Goal: Information Seeking & Learning: Learn about a topic

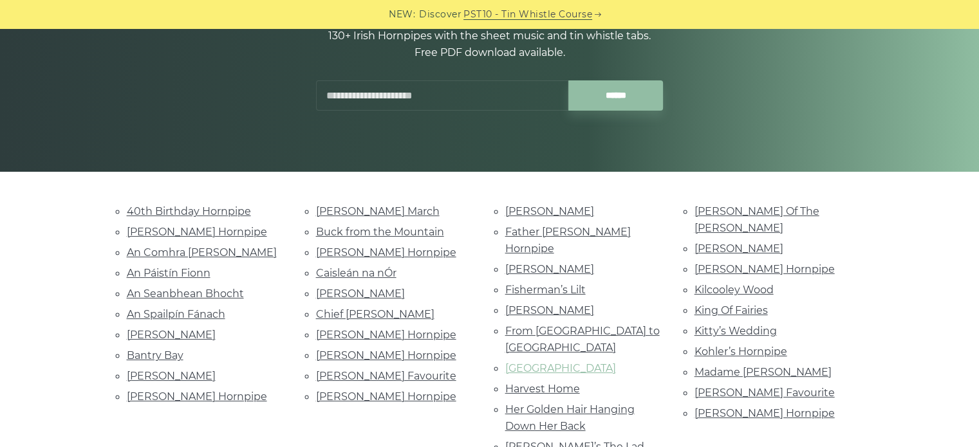
click at [528, 362] on link "[GEOGRAPHIC_DATA]" at bounding box center [560, 368] width 111 height 12
click at [224, 229] on link "Alexander’s Hornpipe" at bounding box center [197, 232] width 140 height 12
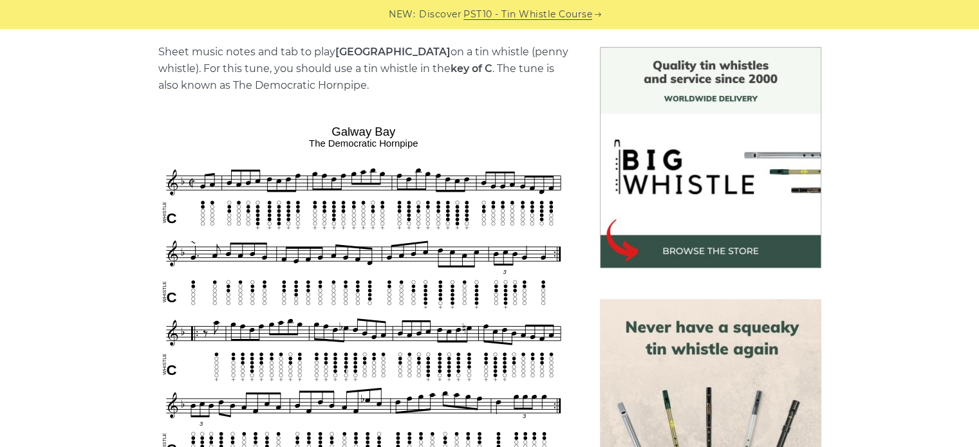
scroll to position [323, 0]
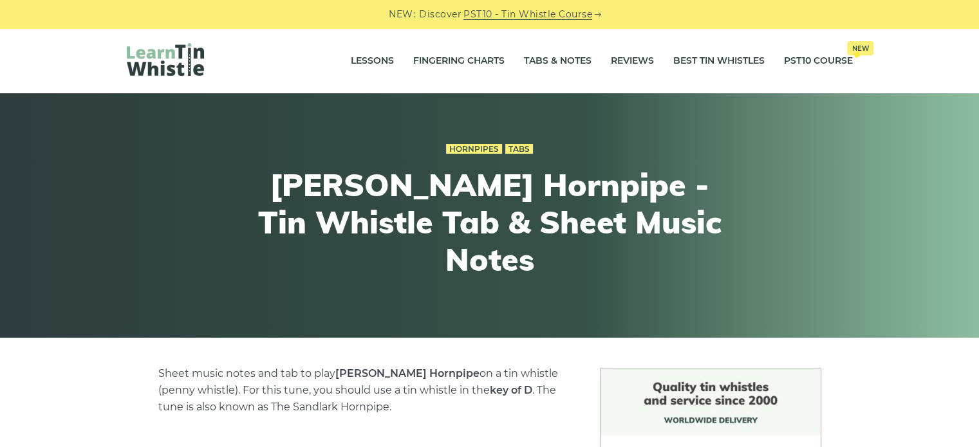
click at [183, 65] on img at bounding box center [165, 59] width 77 height 33
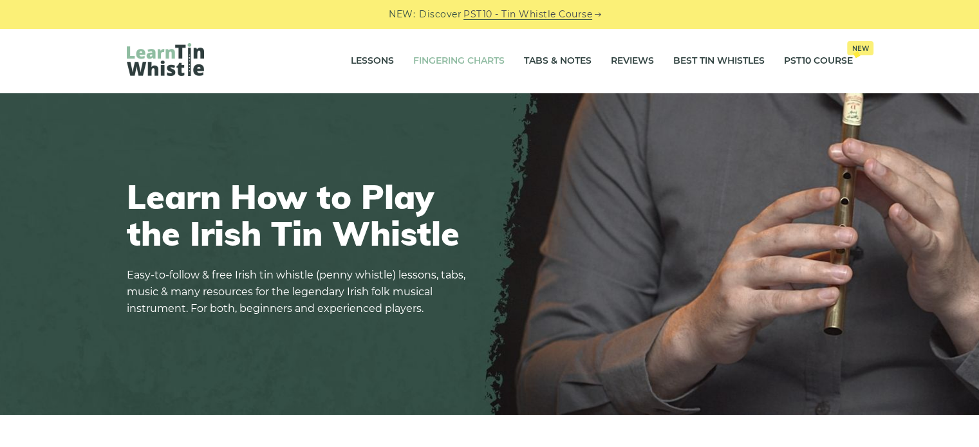
click at [486, 59] on link "Fingering Charts" at bounding box center [458, 61] width 91 height 32
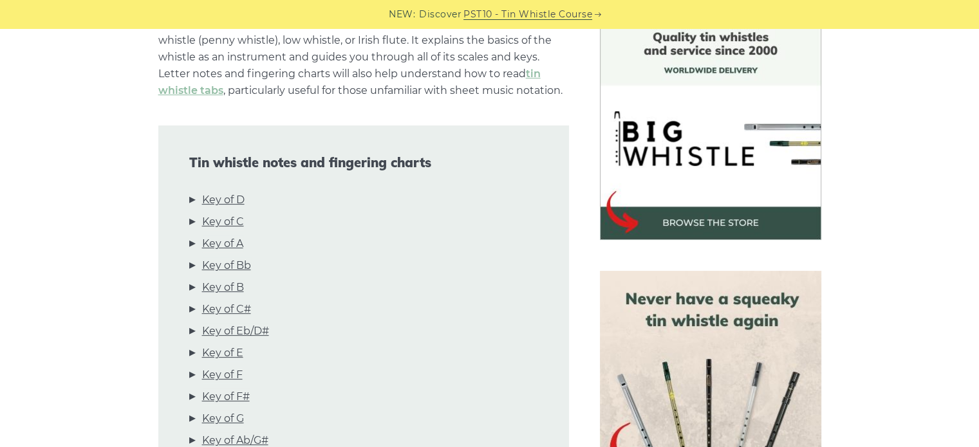
scroll to position [369, 0]
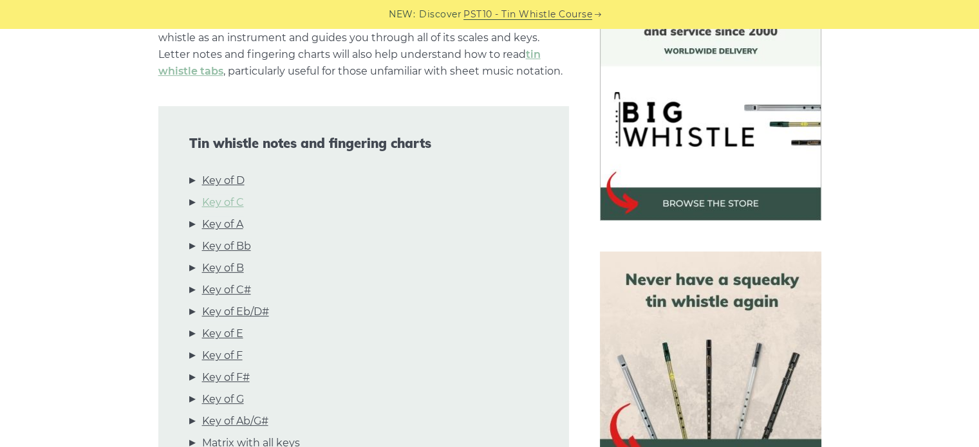
click at [207, 207] on link "Key of C" at bounding box center [223, 202] width 42 height 17
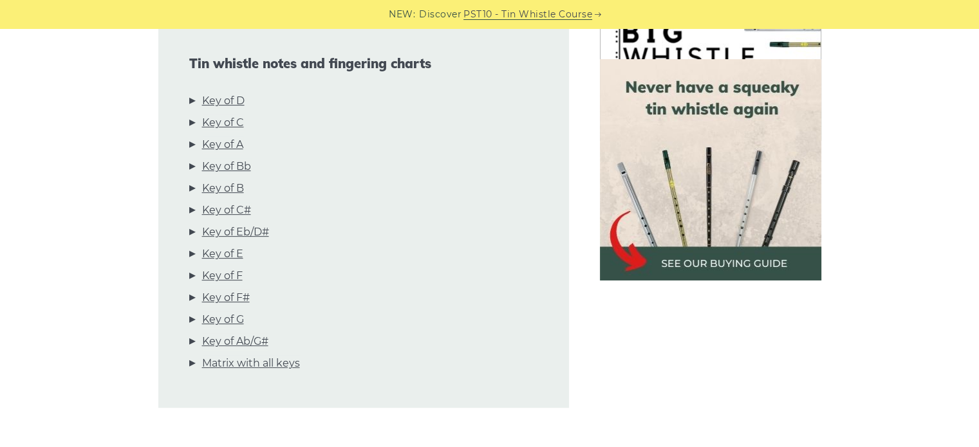
scroll to position [0, 0]
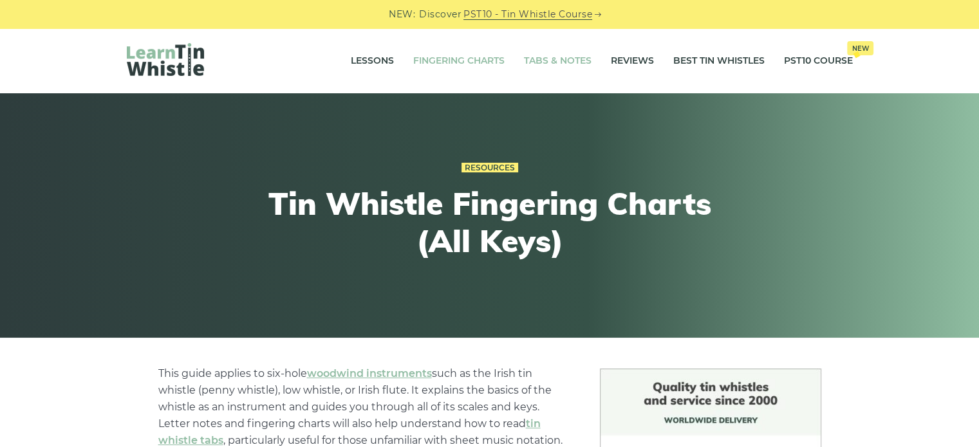
click at [562, 66] on link "Tabs & Notes" at bounding box center [558, 61] width 68 height 32
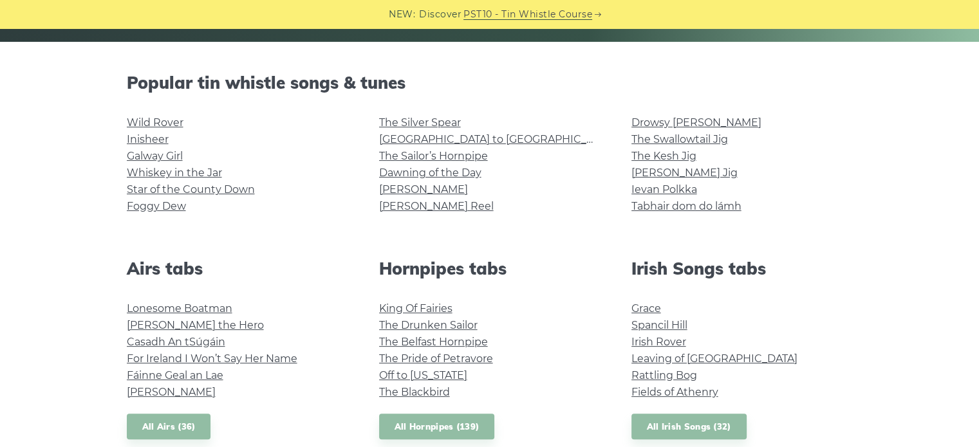
scroll to position [295, 0]
click at [172, 429] on link "All Airs (36)" at bounding box center [169, 427] width 84 height 26
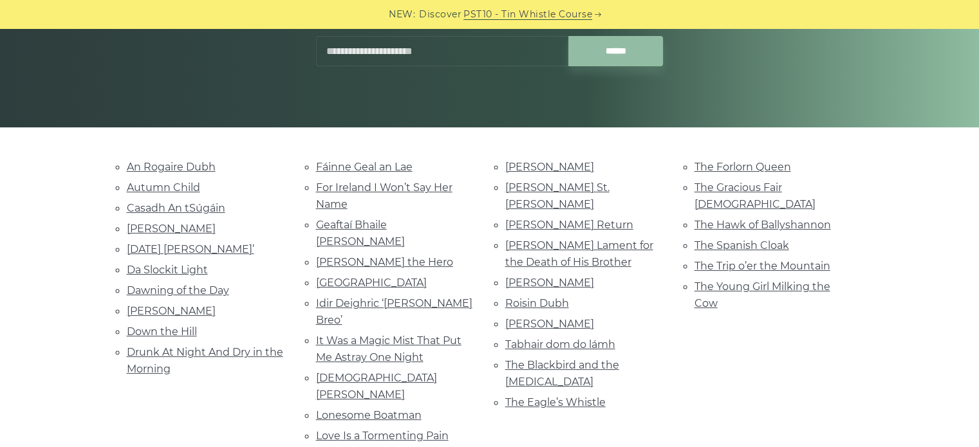
scroll to position [211, 0]
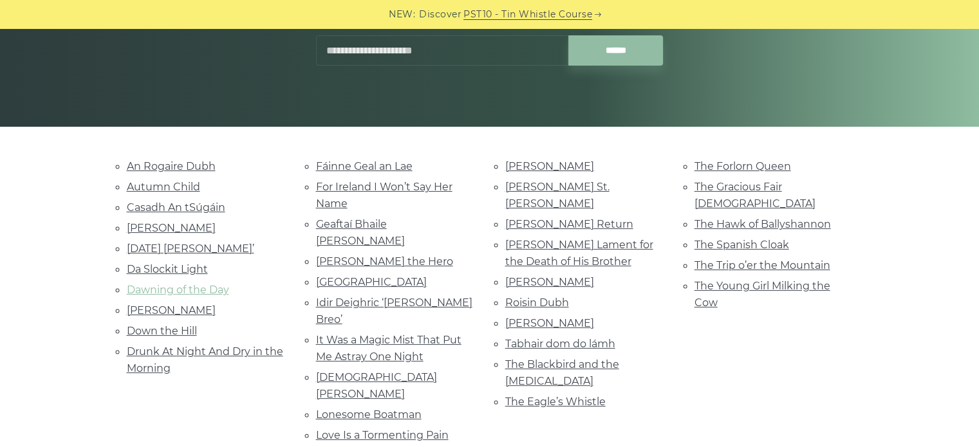
click at [174, 288] on link "Dawning of the Day" at bounding box center [178, 290] width 102 height 12
click at [183, 162] on link "An Rogaire Dubh" at bounding box center [171, 166] width 89 height 12
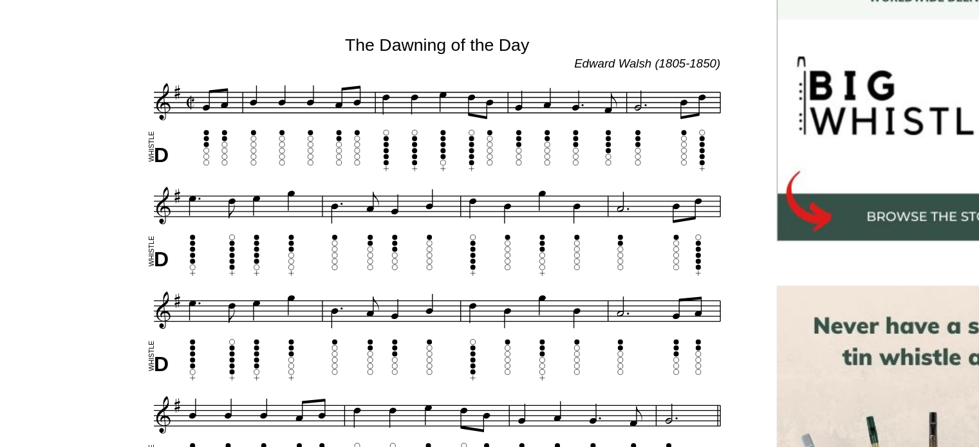
scroll to position [337, 0]
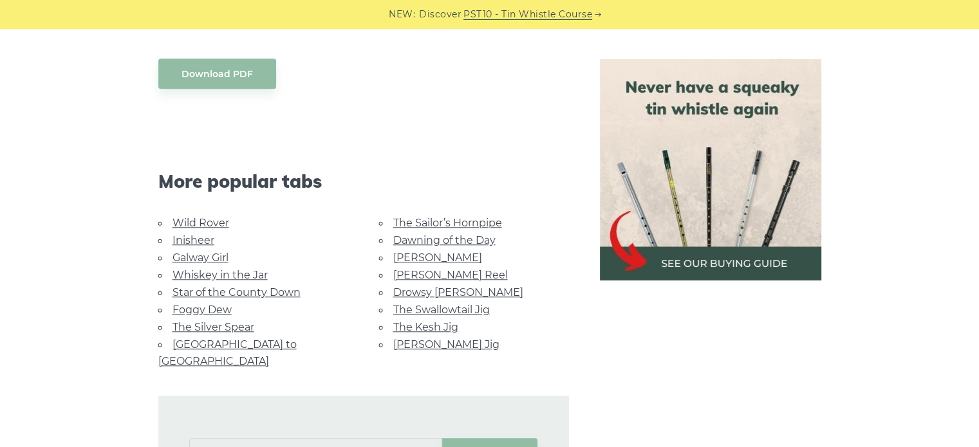
scroll to position [1203, 0]
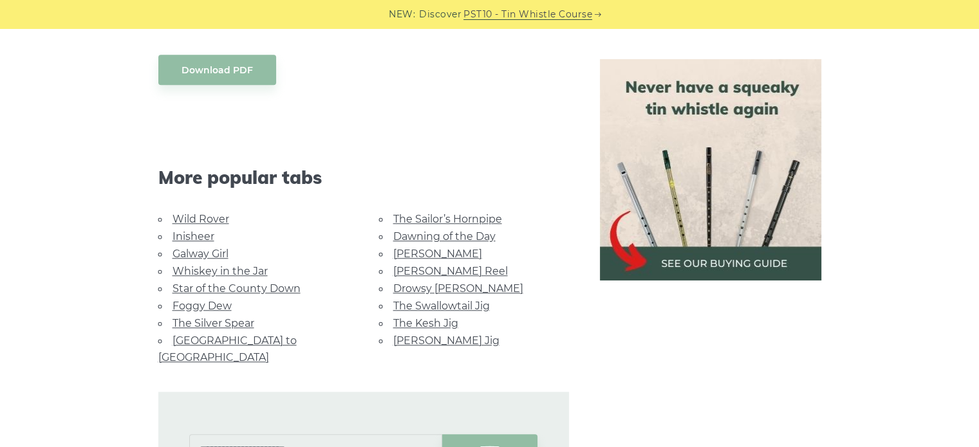
click at [435, 211] on li "The Sailor’s Hornpipe" at bounding box center [474, 218] width 190 height 17
click at [432, 215] on link "The Sailor’s Hornpipe" at bounding box center [447, 219] width 109 height 12
click at [427, 322] on link "The Kesh Jig" at bounding box center [425, 323] width 65 height 12
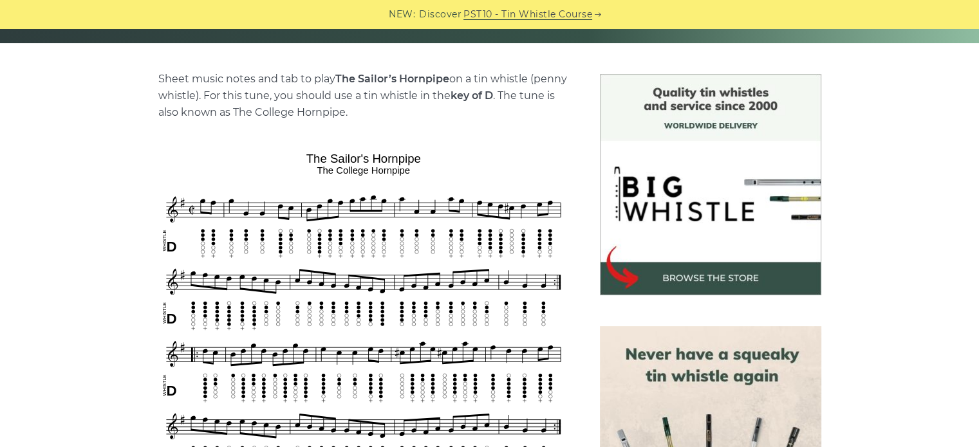
scroll to position [296, 0]
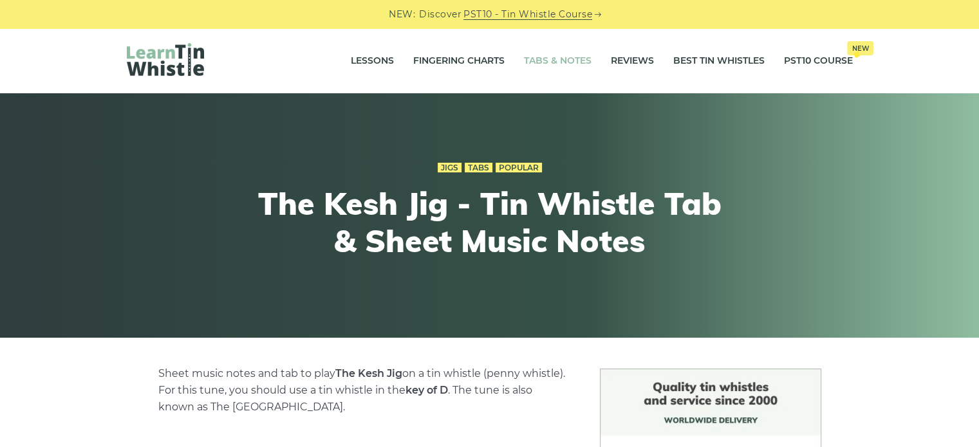
click at [558, 59] on link "Tabs & Notes" at bounding box center [558, 61] width 68 height 32
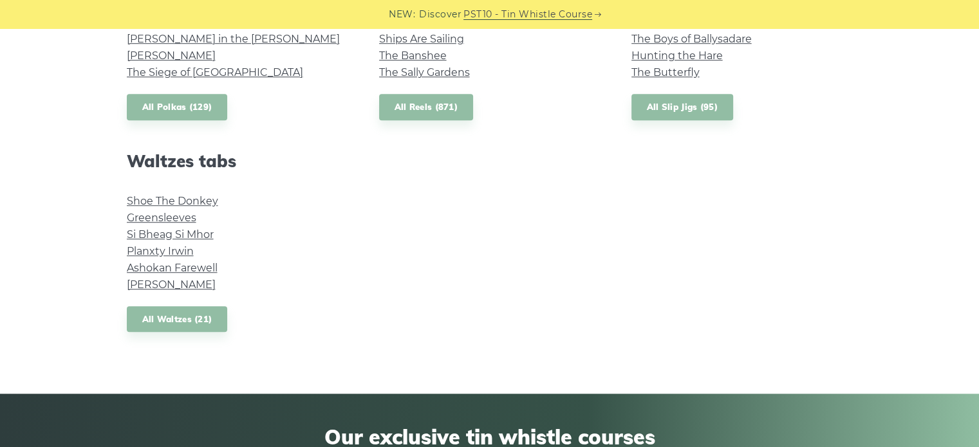
scroll to position [1037, 0]
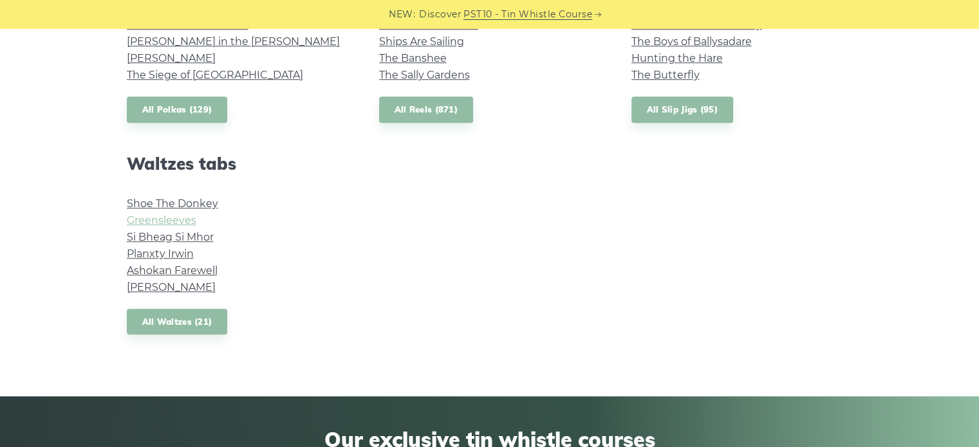
click at [181, 221] on link "Greensleeves" at bounding box center [161, 220] width 69 height 12
click at [196, 271] on link "Ashokan Farewell" at bounding box center [172, 270] width 91 height 12
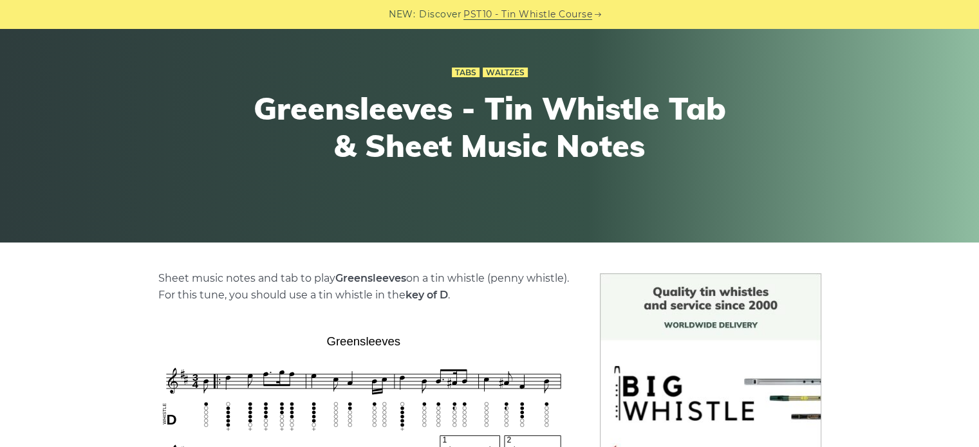
scroll to position [322, 0]
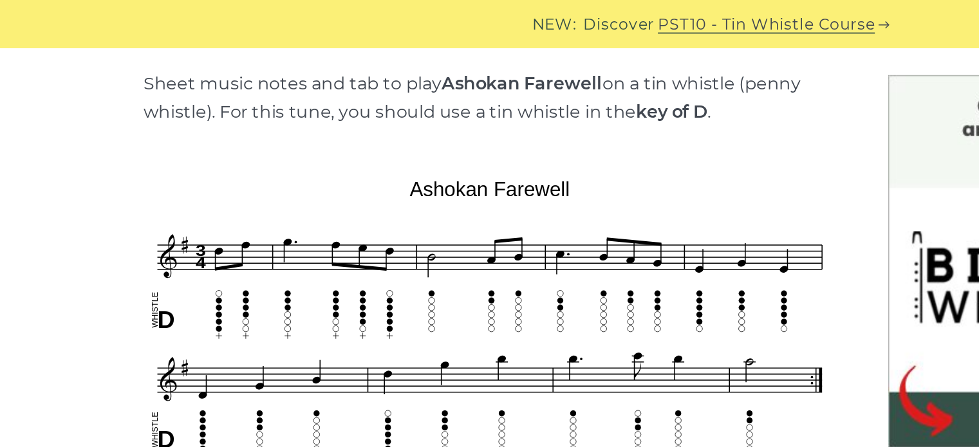
scroll to position [324, 0]
